Goal: Find specific page/section: Find specific page/section

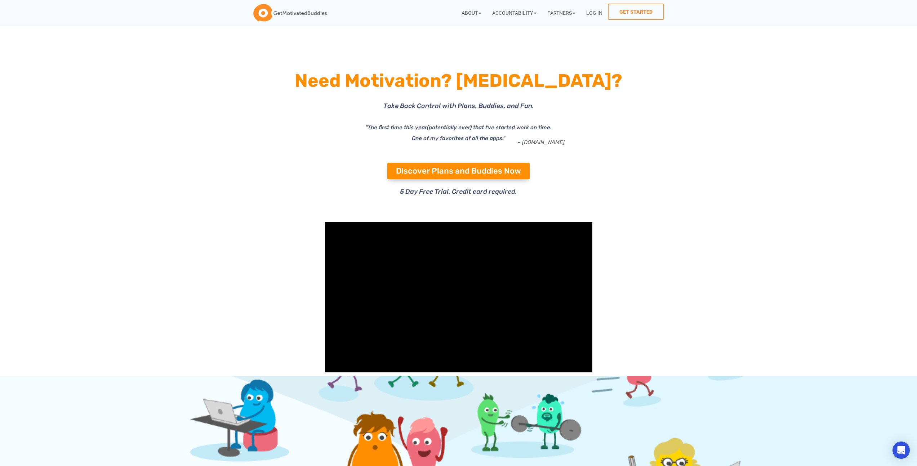
click at [913, 326] on section at bounding box center [458, 297] width 917 height 157
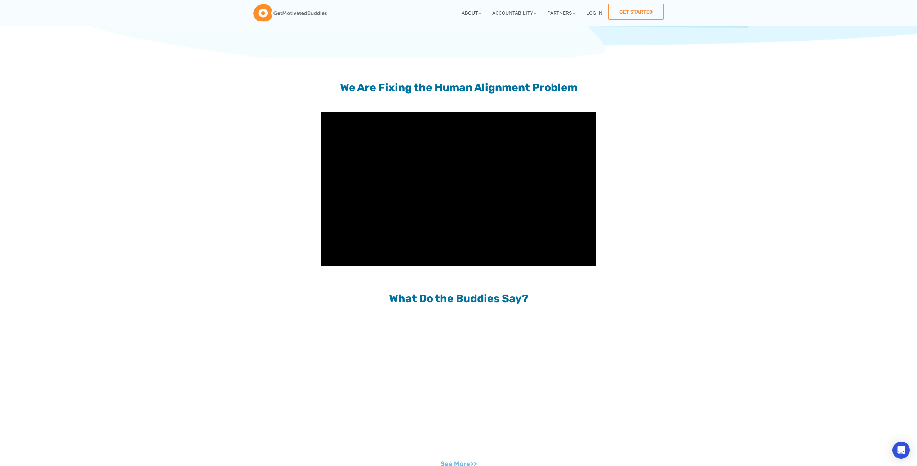
scroll to position [547, 0]
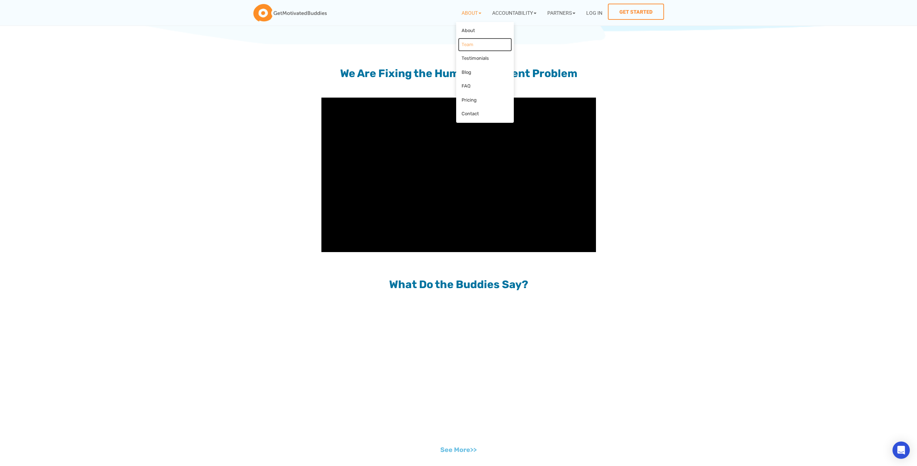
click at [475, 42] on link "Team" at bounding box center [485, 45] width 54 height 14
